Goal: Task Accomplishment & Management: Manage account settings

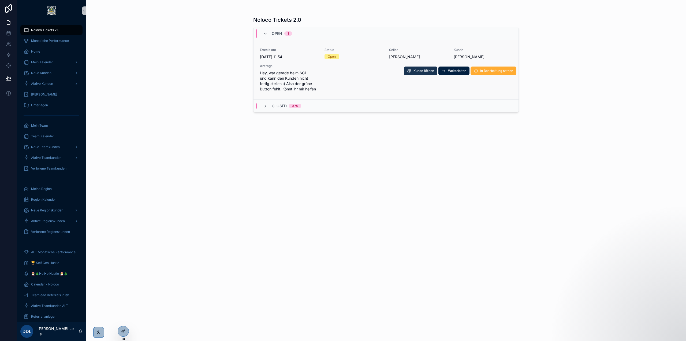
click at [414, 71] on span "Kunde öffnen" at bounding box center [424, 71] width 21 height 4
click at [487, 72] on span "In Bearbeitung setzen" at bounding box center [497, 71] width 33 height 4
click at [495, 71] on span "Ticket schließen" at bounding box center [500, 71] width 25 height 4
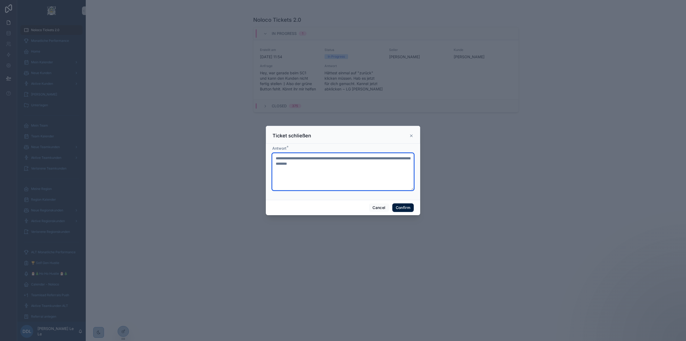
click at [369, 162] on textarea "**********" at bounding box center [343, 171] width 142 height 37
click at [384, 170] on textarea "**********" at bounding box center [343, 171] width 142 height 37
click at [412, 135] on icon at bounding box center [411, 136] width 4 height 4
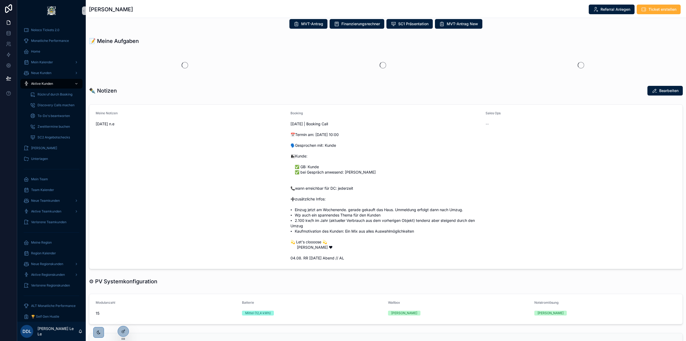
scroll to position [161, 0]
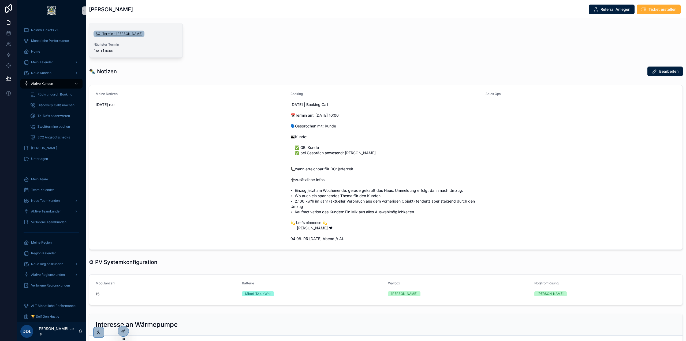
click at [130, 34] on span "SC1 Termin - [PERSON_NAME]" at bounding box center [119, 34] width 47 height 4
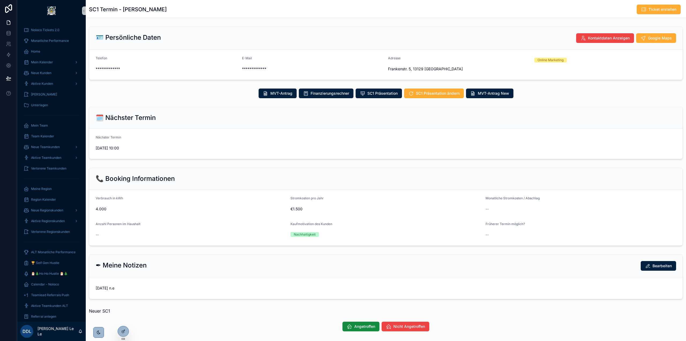
scroll to position [27, 0]
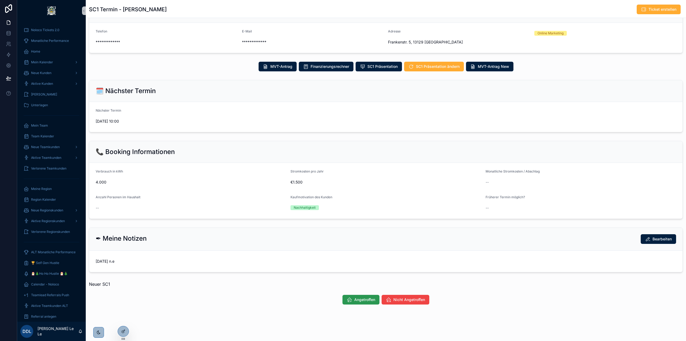
click at [356, 296] on button "Angetroffen" at bounding box center [361, 300] width 37 height 10
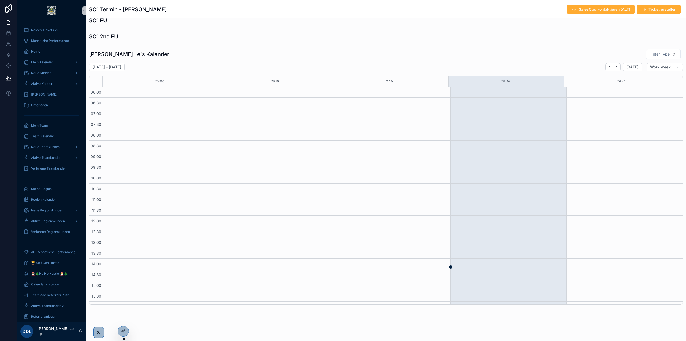
scroll to position [531, 0]
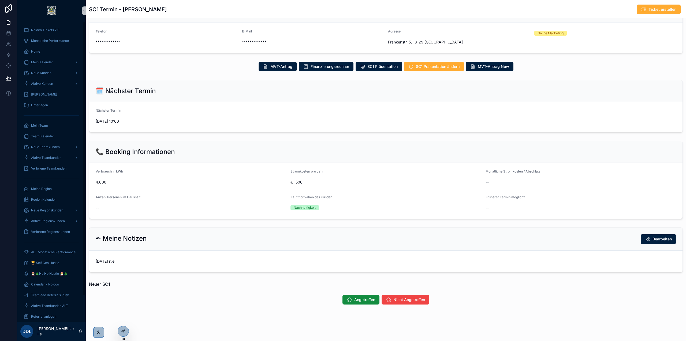
scroll to position [27, 0]
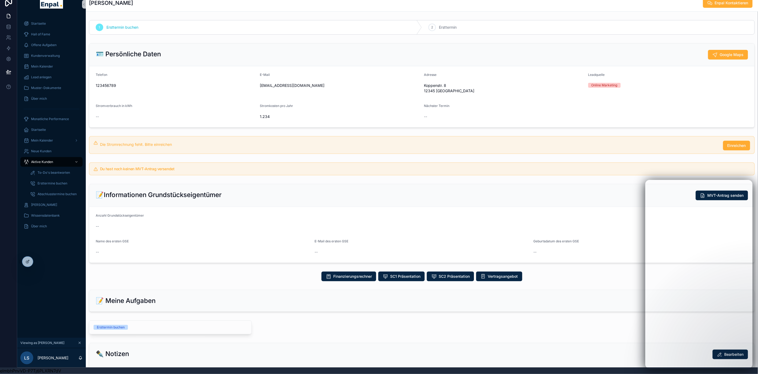
scroll to position [60, 0]
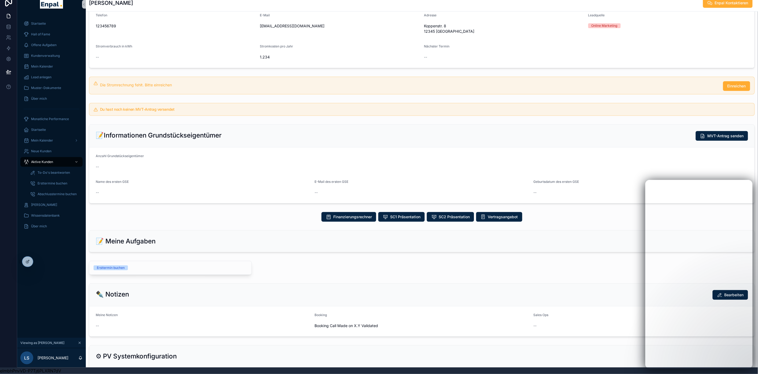
click at [331, 77] on div "Die Stromrechnung fehlt. Bitte einreichen Einreichen" at bounding box center [422, 86] width 666 height 18
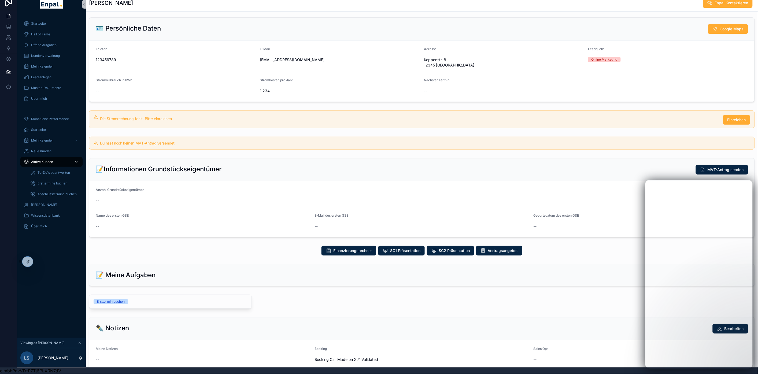
scroll to position [0, 0]
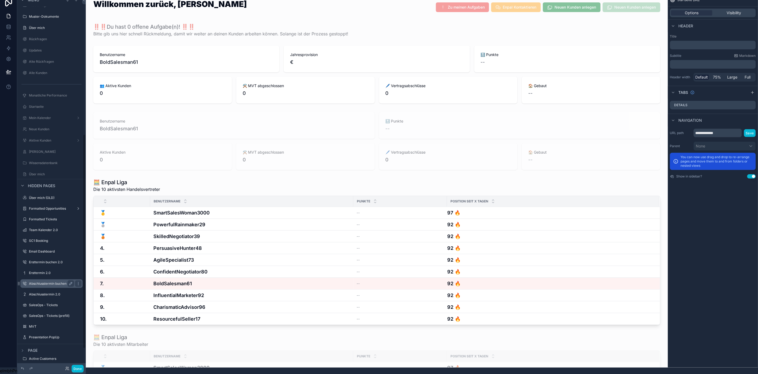
scroll to position [245, 0]
click at [66, 367] on icon at bounding box center [66, 367] width 1 height 1
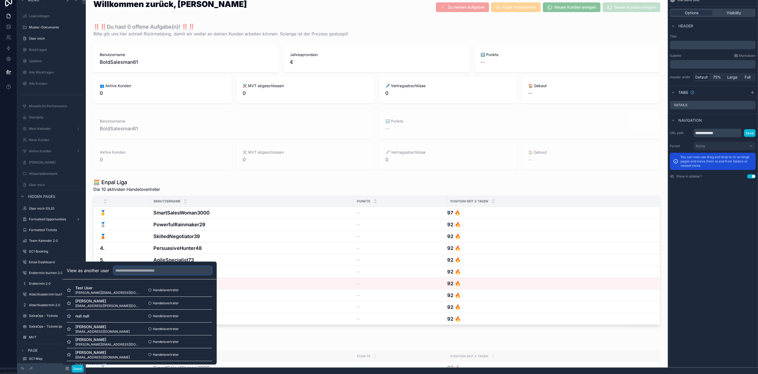
click at [152, 273] on input "text" at bounding box center [162, 270] width 99 height 9
type input "****"
click at [206, 300] on button "Select" at bounding box center [205, 303] width 14 height 8
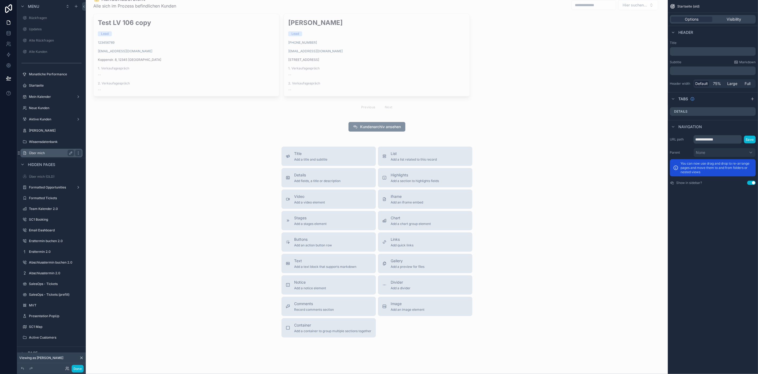
scroll to position [11, 0]
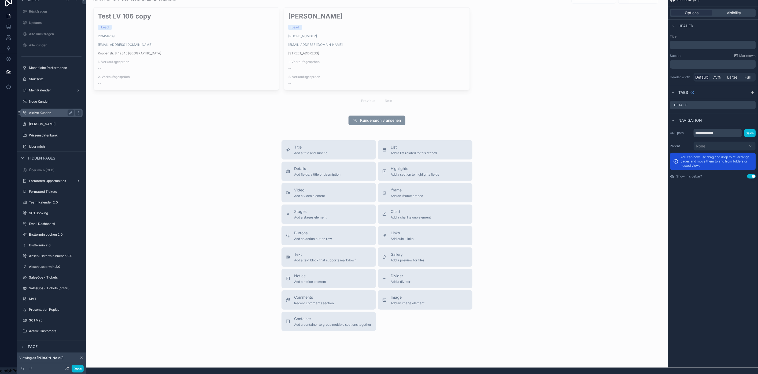
click at [53, 111] on label "Aktive Kunden" at bounding box center [50, 113] width 43 height 4
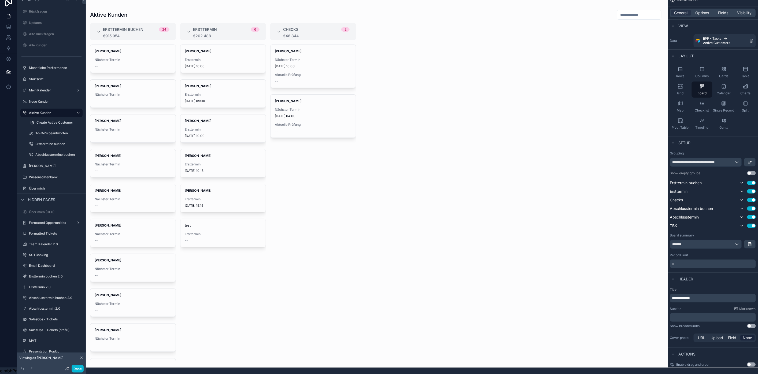
click at [440, 300] on div "scrollable content" at bounding box center [377, 181] width 582 height 374
click at [335, 258] on div "David Seidel Nächster Termin 8.9.2025 10:00 Aktuelle Prüfung -- Laura Schmitt N…" at bounding box center [313, 203] width 86 height 317
click at [79, 368] on button "Done" at bounding box center [78, 369] width 12 height 8
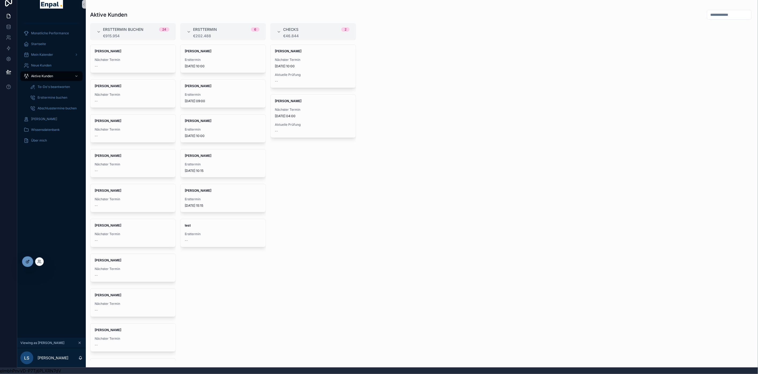
click at [28, 262] on icon at bounding box center [27, 262] width 4 height 4
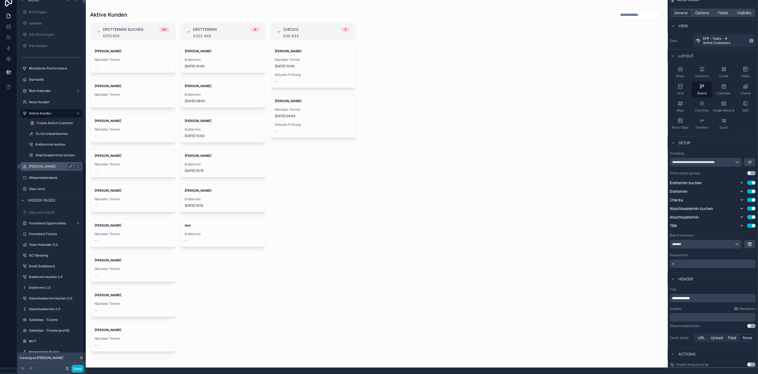
scroll to position [312, 0]
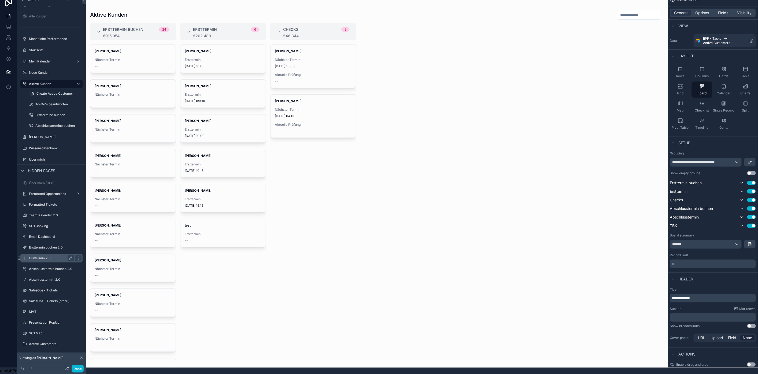
click at [44, 256] on label "Ersttermin 2.0" at bounding box center [50, 258] width 43 height 4
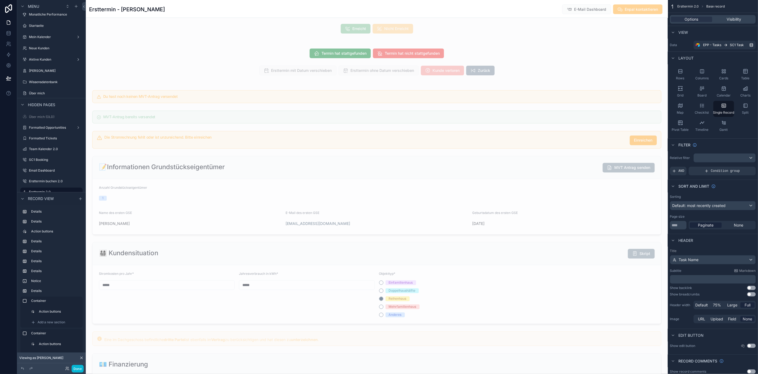
scroll to position [447, 0]
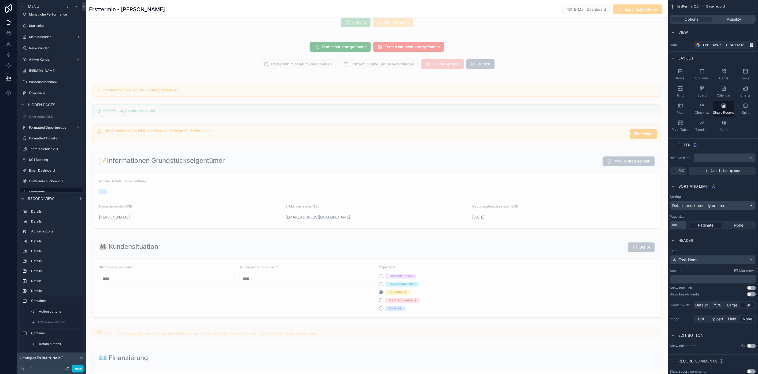
click at [522, 116] on div "scrollable content" at bounding box center [377, 343] width 582 height 1580
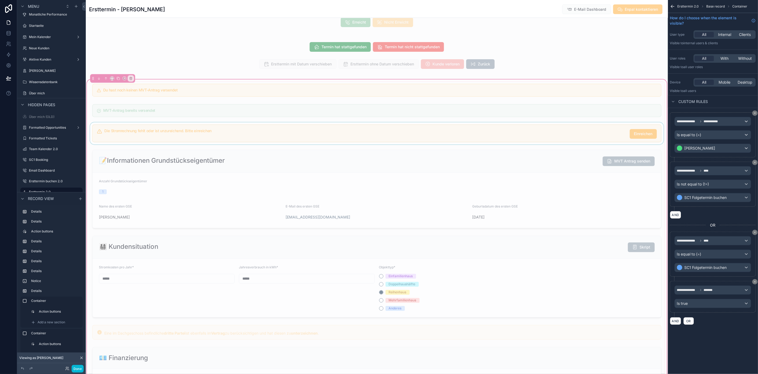
click at [585, 136] on div "scrollable content" at bounding box center [377, 134] width 576 height 22
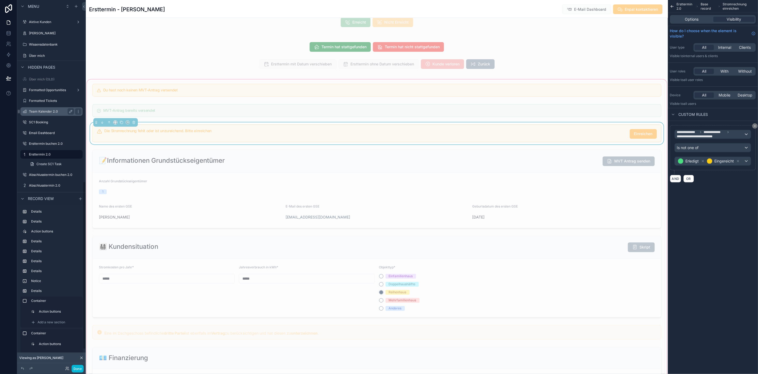
scroll to position [403, 0]
click at [50, 121] on label "Ersttermin buchen 2.0" at bounding box center [50, 121] width 43 height 4
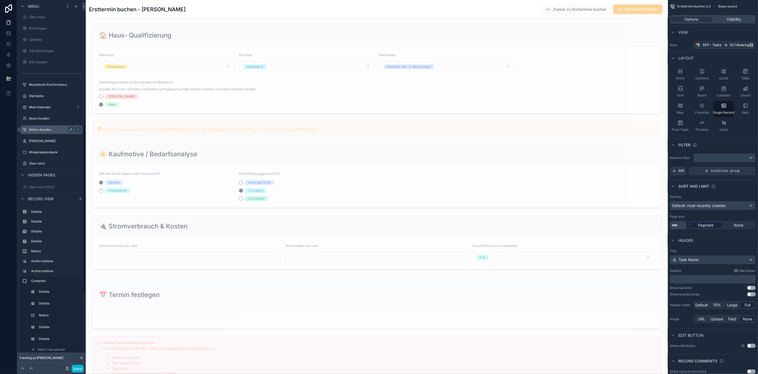
scroll to position [332, 0]
click at [46, 68] on label "Aktive Kunden" at bounding box center [50, 70] width 43 height 4
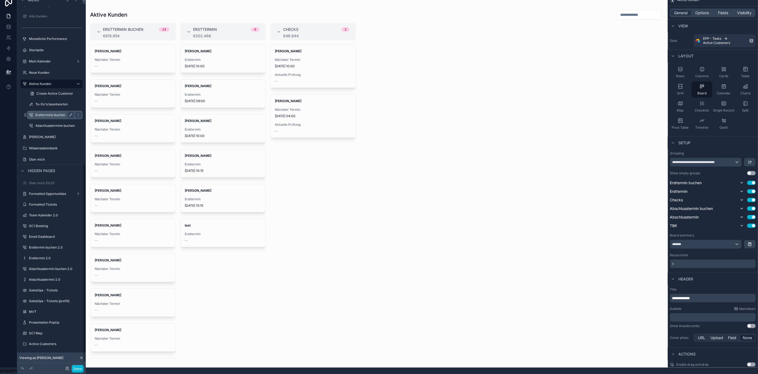
scroll to position [11, 0]
click at [80, 371] on button "Done" at bounding box center [78, 369] width 12 height 8
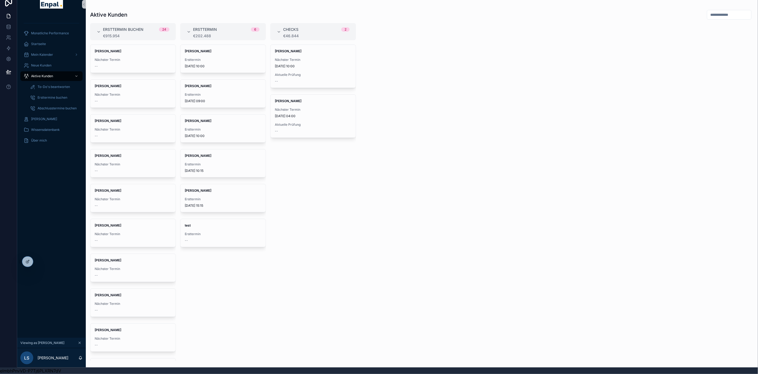
click at [79, 342] on icon "scrollable content" at bounding box center [80, 343] width 4 height 4
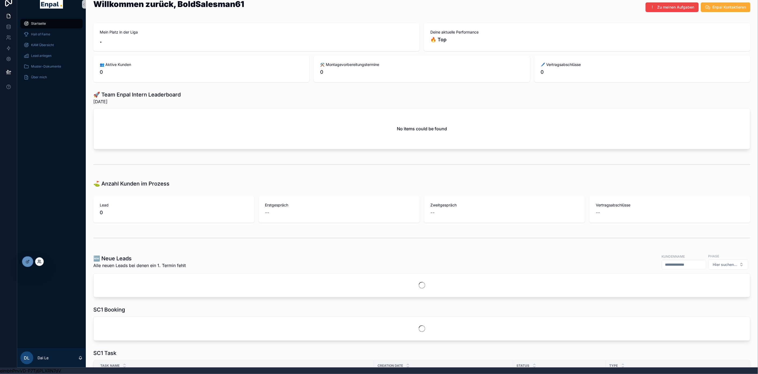
click at [39, 261] on icon at bounding box center [39, 262] width 4 height 4
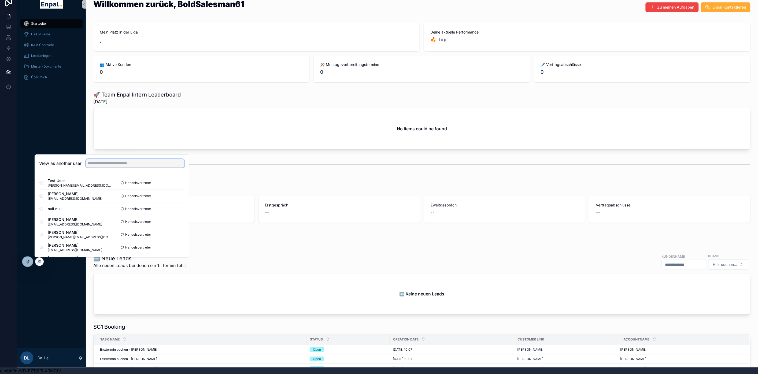
click at [89, 163] on input "text" at bounding box center [135, 163] width 99 height 9
type input "****"
click at [178, 198] on button "Select" at bounding box center [178, 196] width 14 height 8
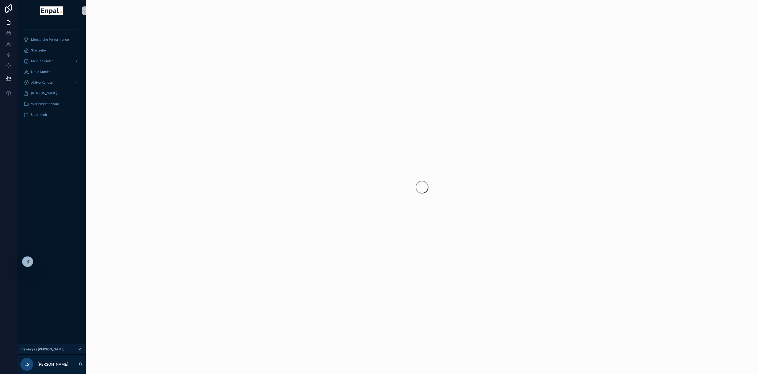
scroll to position [11, 0]
drag, startPoint x: 52, startPoint y: 81, endPoint x: 61, endPoint y: 79, distance: 9.4
click at [52, 81] on span "Aktive Kunden" at bounding box center [42, 82] width 22 height 4
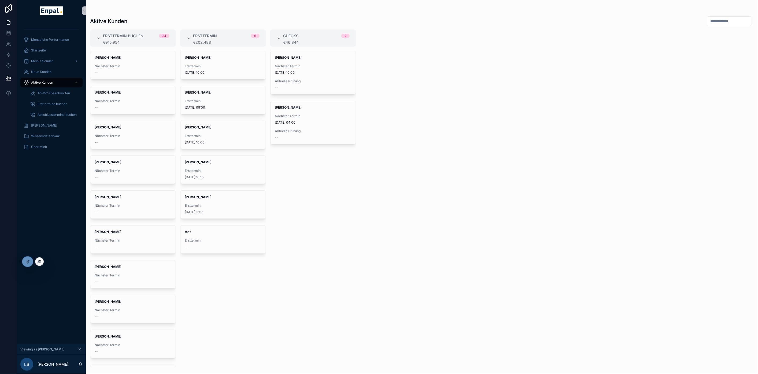
click at [39, 262] on icon at bounding box center [39, 262] width 2 height 1
click at [42, 261] on div at bounding box center [39, 261] width 9 height 9
click at [42, 276] on div "Monatliche Performance Startseite Mein Kalender Neue Kunden Aktive Kunden To-Do…" at bounding box center [51, 182] width 69 height 323
